Goal: Task Accomplishment & Management: Manage account settings

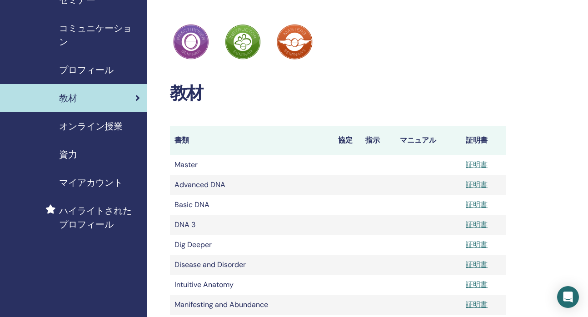
scroll to position [42, 0]
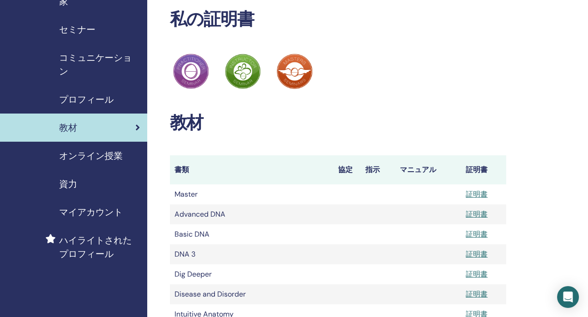
click at [99, 29] on div "セミナー" at bounding box center [73, 30] width 133 height 14
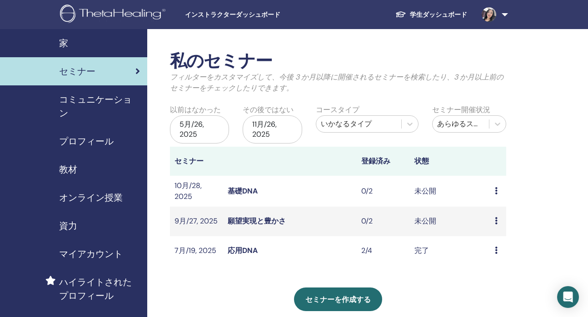
click at [230, 223] on link "願望実現と豊かさ" at bounding box center [257, 221] width 58 height 10
click at [421, 188] on td "未公開" at bounding box center [450, 191] width 80 height 31
click at [421, 192] on td "未公開" at bounding box center [450, 191] width 80 height 31
click at [245, 195] on link "基礎DNA" at bounding box center [243, 191] width 30 height 10
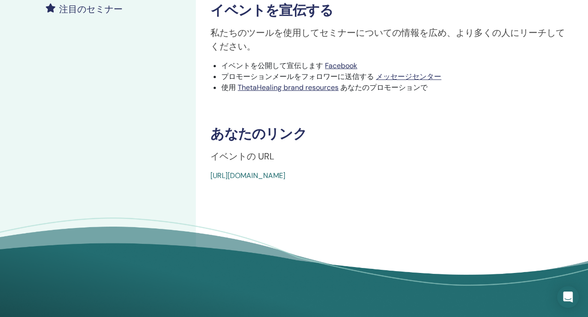
scroll to position [278, 0]
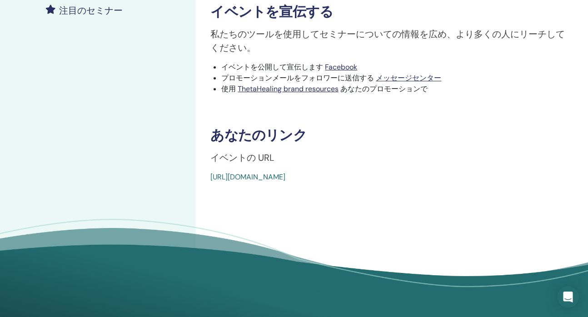
click at [269, 179] on link "https://www.thetahealing.com/seminar-375674-details.html" at bounding box center [247, 177] width 75 height 10
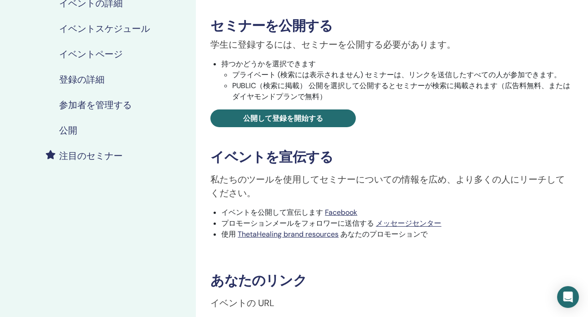
scroll to position [95, 0]
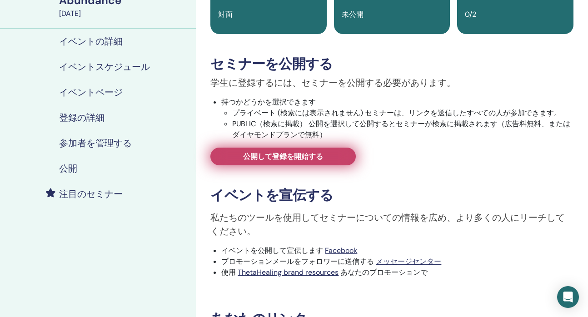
click at [235, 156] on link "公開して登録を開始する" at bounding box center [282, 157] width 145 height 18
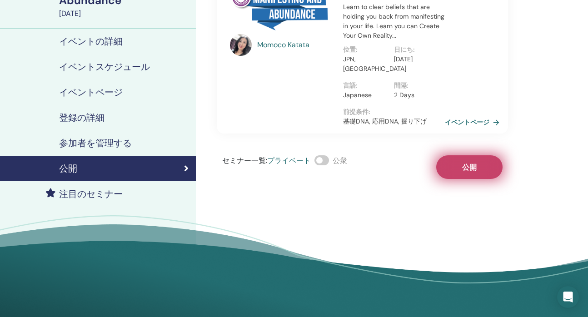
click at [470, 170] on span "公開" at bounding box center [469, 168] width 15 height 10
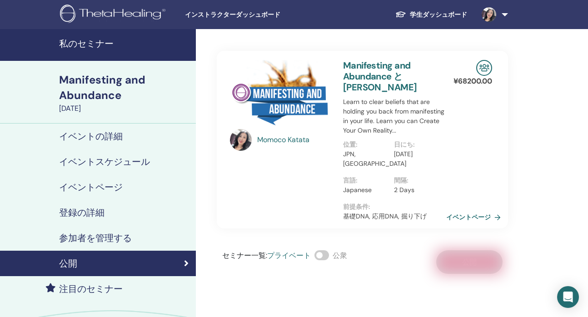
click at [465, 213] on link "イベントページ" at bounding box center [475, 217] width 58 height 14
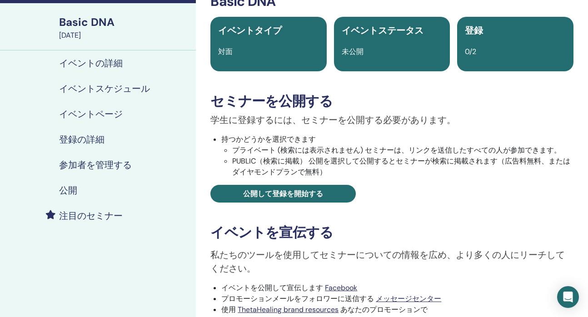
scroll to position [67, 0]
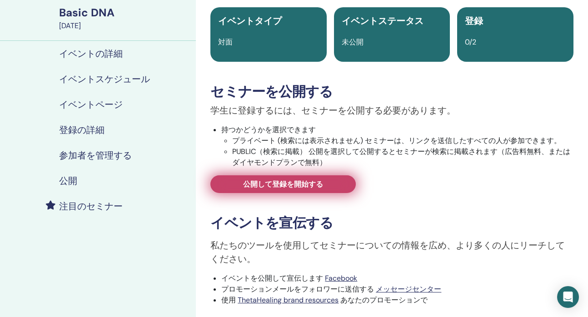
click at [327, 182] on link "公開して登録を開始する" at bounding box center [282, 184] width 145 height 18
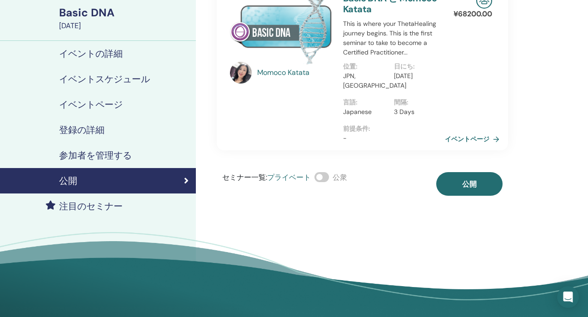
click at [327, 181] on span at bounding box center [321, 177] width 15 height 10
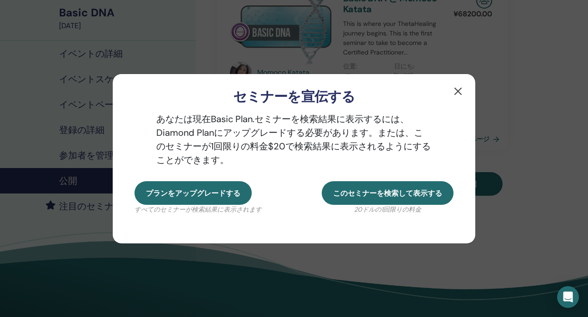
click at [457, 88] on button "button" at bounding box center [457, 91] width 15 height 15
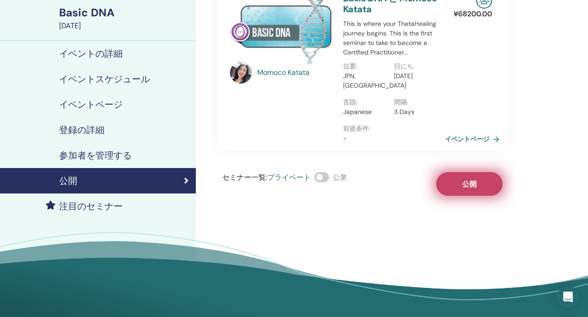
click at [468, 181] on span "公開" at bounding box center [469, 184] width 15 height 10
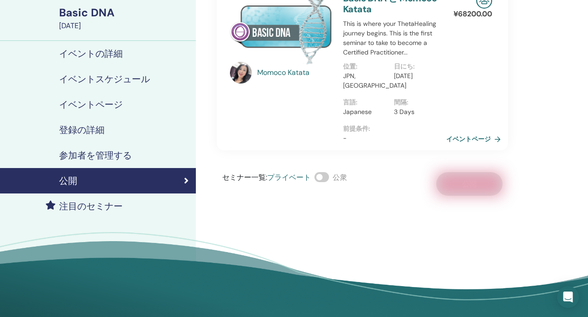
click at [493, 135] on link "イベントページ" at bounding box center [475, 139] width 58 height 14
